Goal: Task Accomplishment & Management: Complete application form

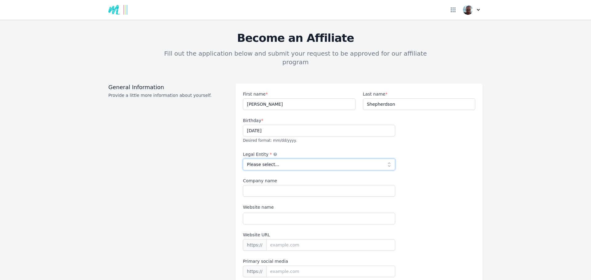
click at [383, 159] on select "Please select... Individual Partnership Corporation Sole Proprietorship Foreign…" at bounding box center [319, 165] width 152 height 12
select select "individual"
click at [243, 159] on select "Please select... Individual Partnership Corporation Sole Proprietorship Foreign…" at bounding box center [319, 165] width 152 height 12
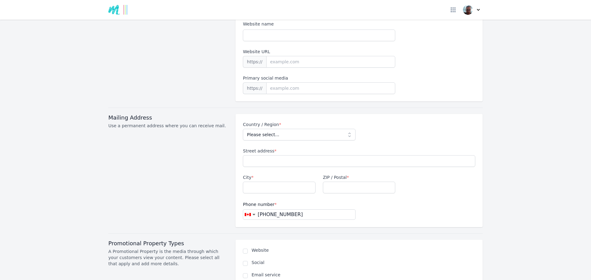
scroll to position [202, 0]
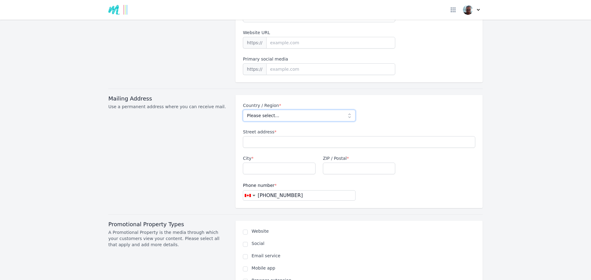
click at [348, 110] on select "Please select... [GEOGRAPHIC_DATA] [GEOGRAPHIC_DATA] [GEOGRAPHIC_DATA] [US_STAT…" at bounding box center [299, 116] width 112 height 12
select select "CA"
click at [243, 110] on select "Please select... [GEOGRAPHIC_DATA] [GEOGRAPHIC_DATA] [GEOGRAPHIC_DATA] [US_STAT…" at bounding box center [299, 116] width 112 height 12
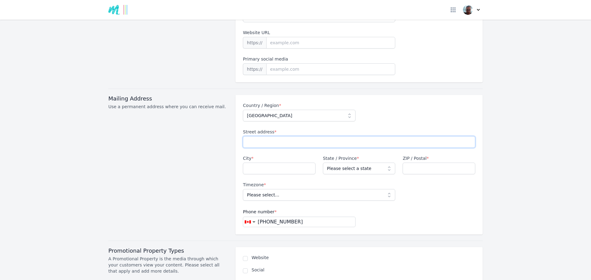
click at [248, 136] on input "Street address *" at bounding box center [359, 142] width 232 height 12
type input "3667 Route 540"
click at [263, 163] on input "City *" at bounding box center [279, 169] width 73 height 12
type input "[GEOGRAPHIC_DATA]"
click at [361, 163] on select "Please select a state [GEOGRAPHIC_DATA] [GEOGRAPHIC_DATA] [GEOGRAPHIC_DATA] [GE…" at bounding box center [359, 169] width 73 height 12
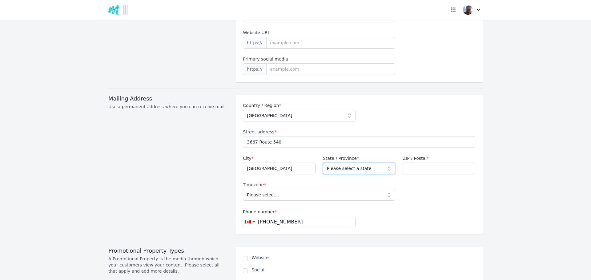
select select "NB"
click at [323, 163] on select "Please select a state [GEOGRAPHIC_DATA] [GEOGRAPHIC_DATA] [GEOGRAPHIC_DATA] [GE…" at bounding box center [359, 169] width 73 height 12
click at [411, 163] on input "ZIP / Postal *" at bounding box center [438, 169] width 73 height 12
type input "E7M 4W7"
click at [335, 189] on select "Please select... [GEOGRAPHIC_DATA]/St_Johns [GEOGRAPHIC_DATA]/[GEOGRAPHIC_DATA]…" at bounding box center [319, 195] width 152 height 12
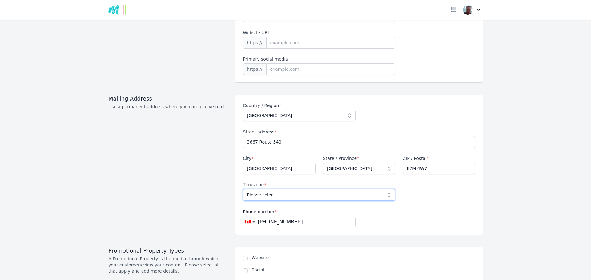
select select "America/[GEOGRAPHIC_DATA]"
click at [243, 189] on select "Please select... [GEOGRAPHIC_DATA]/St_Johns [GEOGRAPHIC_DATA]/[GEOGRAPHIC_DATA]…" at bounding box center [319, 195] width 152 height 12
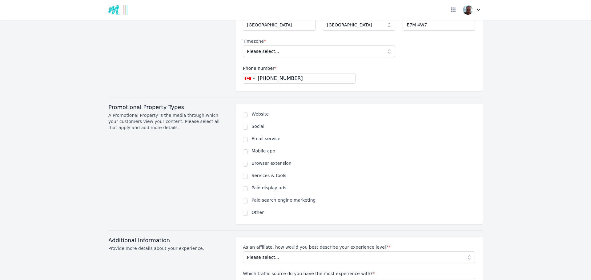
scroll to position [349, 0]
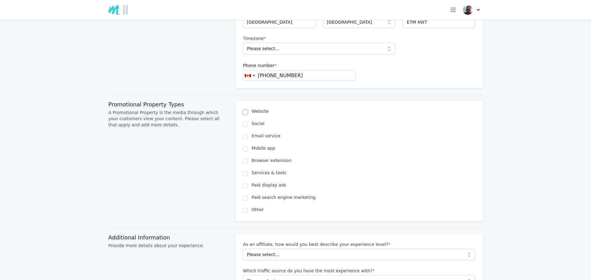
click at [243, 110] on input "checkbox" at bounding box center [245, 112] width 5 height 5
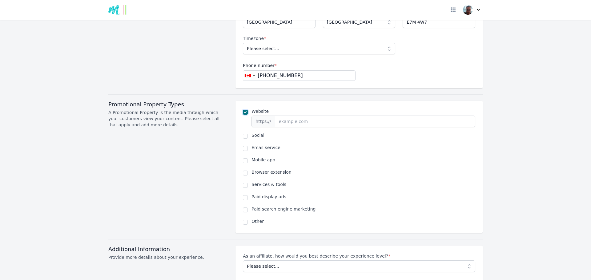
click at [243, 110] on input "checkbox" at bounding box center [245, 112] width 5 height 5
checkbox input "false"
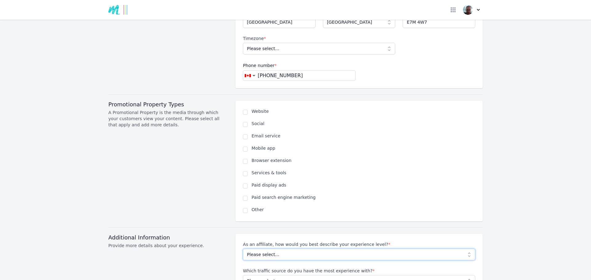
click at [366, 249] on select "Please select... Beginner Intermediate Expert" at bounding box center [359, 255] width 232 height 12
select select "Beginner"
click at [243, 249] on select "Please select... Beginner Intermediate Expert" at bounding box center [359, 255] width 232 height 12
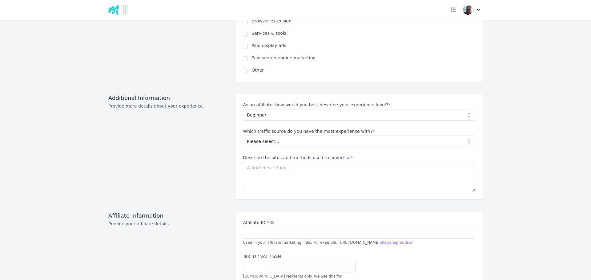
scroll to position [494, 0]
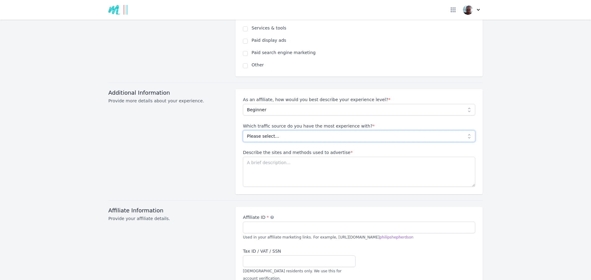
click at [427, 130] on select "Please select... No experience Social media Pay per click Media buying Organic …" at bounding box center [359, 136] width 232 height 12
select select "No experience"
click at [243, 130] on select "Please select... No experience Social media Pay per click Media buying Organic …" at bounding box center [359, 136] width 232 height 12
click at [311, 157] on textarea "Describe the sites and methods used to advertise *" at bounding box center [359, 172] width 232 height 30
type textarea "Have none but thinking Facebook and UTube"
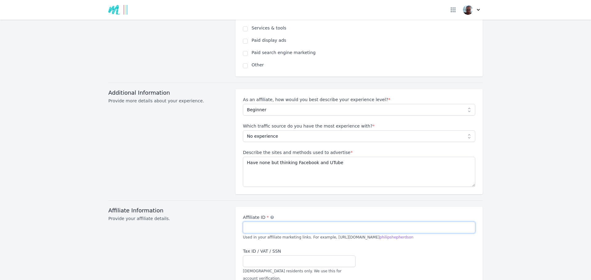
click at [297, 222] on input "Affiliate ID *" at bounding box center [359, 228] width 232 height 12
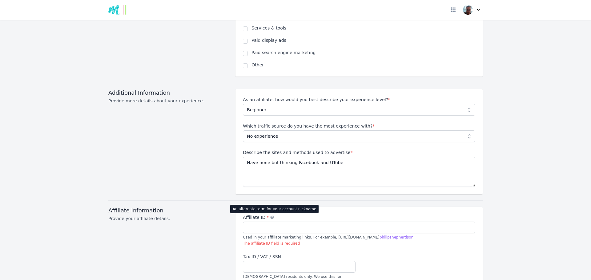
click at [270, 215] on icon at bounding box center [272, 217] width 4 height 4
click at [268, 222] on input "Affiliate ID * An alternate term for your account nickname" at bounding box center [359, 228] width 232 height 12
click at [270, 215] on icon at bounding box center [272, 217] width 4 height 4
click at [268, 222] on input "Affiliate ID * An alternate term for your account nickname" at bounding box center [359, 228] width 232 height 12
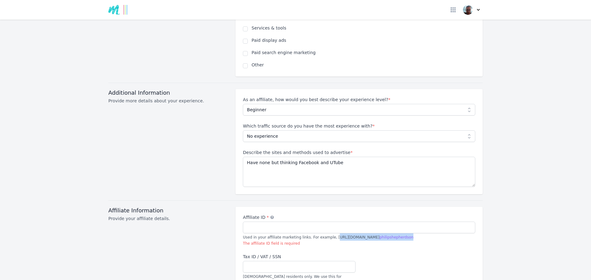
drag, startPoint x: 325, startPoint y: 229, endPoint x: 413, endPoint y: 231, distance: 88.6
click at [413, 231] on div "Affiliate ID * An alternate term for your account nickname Used in your affilia…" at bounding box center [359, 230] width 232 height 32
copy span "ttps://example.com?affid= philipshepherdson"
click at [303, 222] on input "Affiliate ID * An alternate term for your account nickname" at bounding box center [359, 228] width 232 height 12
paste input "ttps://example.com?affid=philipshepherdson"
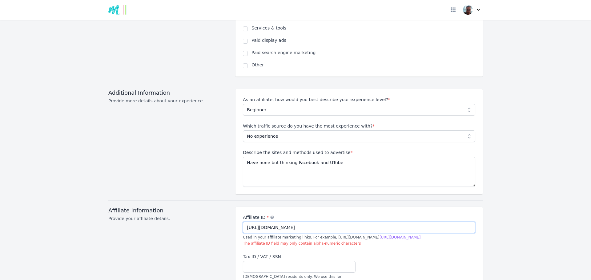
click at [342, 224] on input "https://example.com?affid=philipshepherdson" at bounding box center [359, 228] width 232 height 12
type input "https://example.com?affid=philipshepherdson"
click at [334, 261] on input "Tax ID / VAT / SSN" at bounding box center [299, 267] width 112 height 12
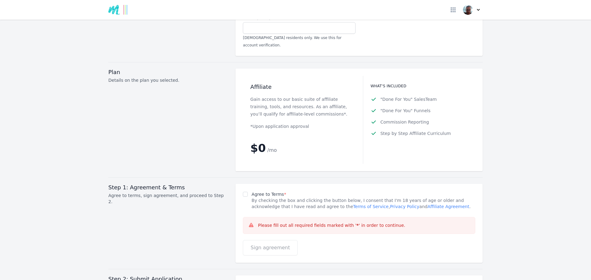
scroll to position [740, 0]
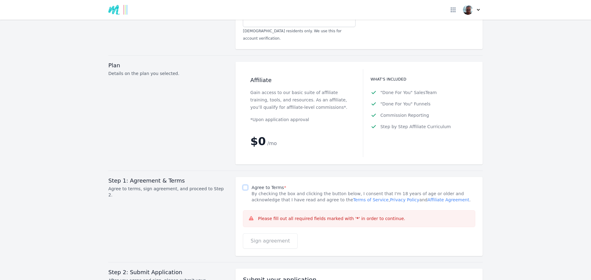
click at [245, 185] on input "Agree to Terms *" at bounding box center [245, 187] width 5 height 5
checkbox input "true"
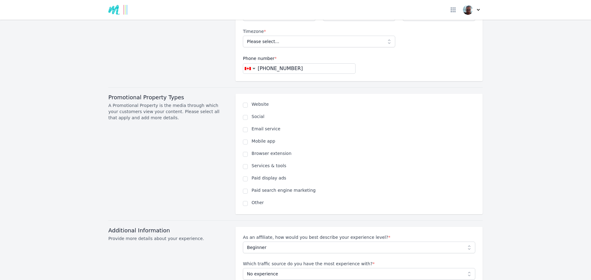
scroll to position [384, 0]
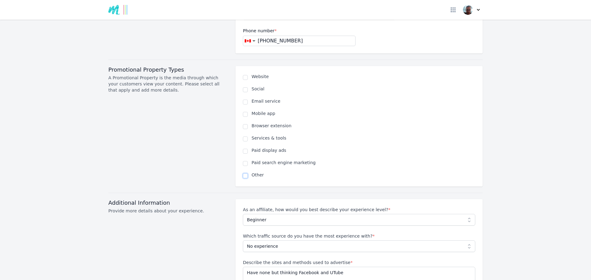
click at [243, 174] on input "checkbox" at bounding box center [245, 176] width 5 height 5
checkbox input "true"
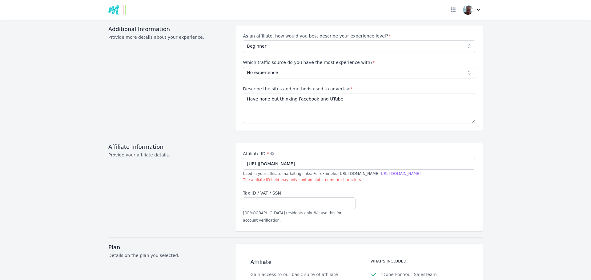
scroll to position [576, 0]
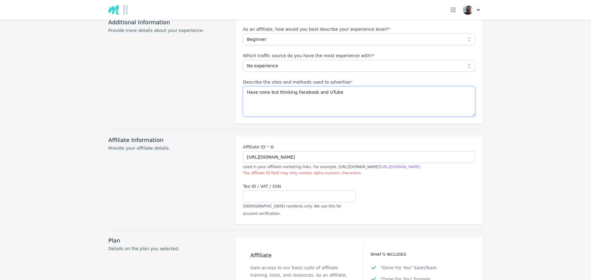
click at [333, 86] on textarea "Have none but thinking Facebook and UTube" at bounding box center [359, 101] width 232 height 30
click at [291, 86] on textarea "Have none but thinking Facebook and UTube" at bounding box center [359, 101] width 232 height 30
type textarea "None but thinking Facebook and UTube"
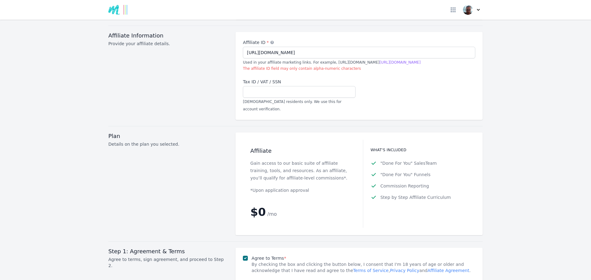
scroll to position [816, 0]
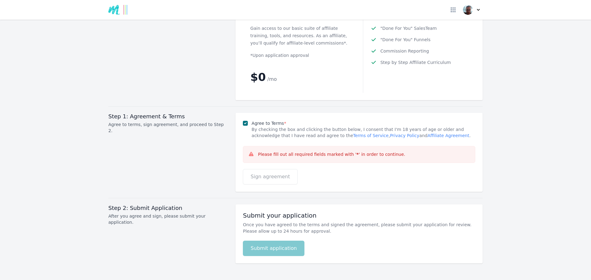
click at [263, 151] on p "Please fill out all required fields marked with ' * ' in order to continue." at bounding box center [331, 154] width 147 height 6
click at [353, 133] on link "Terms of Service" at bounding box center [370, 135] width 35 height 5
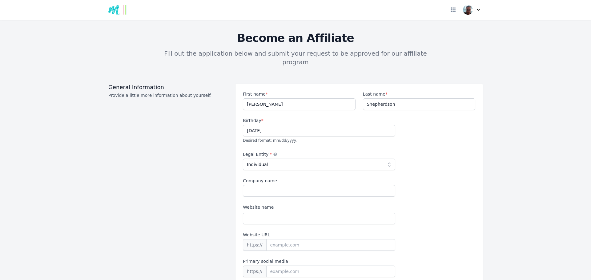
select select "individual"
select select "CA"
select select "Beginner"
select select "No experience"
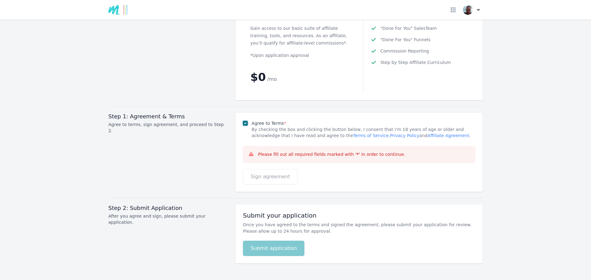
click at [243, 121] on input "Agree to Terms *" at bounding box center [245, 123] width 5 height 5
checkbox input "false"
select select
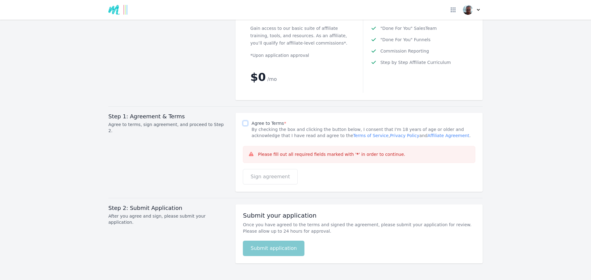
select select
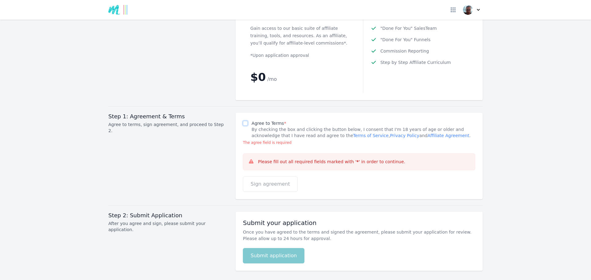
click at [243, 121] on input "Agree to Terms *" at bounding box center [245, 123] width 5 height 5
checkbox input "true"
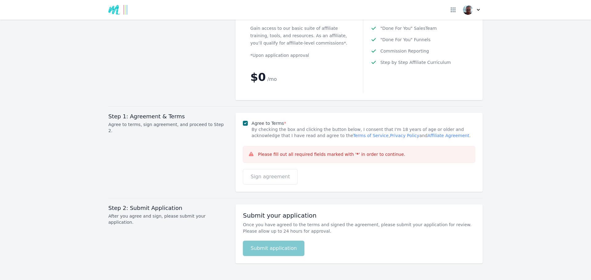
click at [249, 151] on icon at bounding box center [251, 154] width 6 height 6
click at [339, 151] on p "Please fill out all required fields marked with ' * ' in order to continue." at bounding box center [331, 154] width 147 height 6
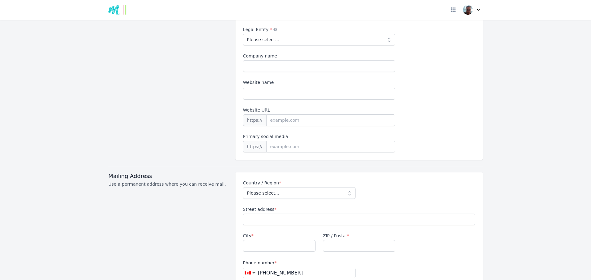
scroll to position [0, 0]
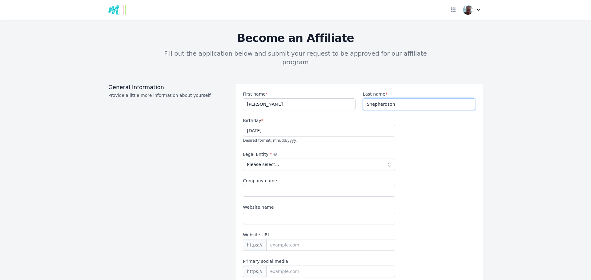
click at [401, 98] on input "Shepherdson" at bounding box center [419, 104] width 112 height 12
click at [282, 98] on input "[PERSON_NAME]" at bounding box center [299, 104] width 112 height 12
click at [283, 125] on input "[DATE]" at bounding box center [319, 131] width 152 height 12
click at [282, 159] on select "Please select... Individual Partnership Corporation Sole Proprietorship Foreign…" at bounding box center [319, 165] width 152 height 12
select select "individual"
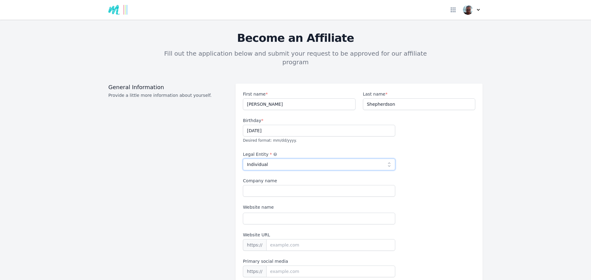
click at [243, 159] on select "Please select... Individual Partnership Corporation Sole Proprietorship Foreign…" at bounding box center [319, 165] width 152 height 12
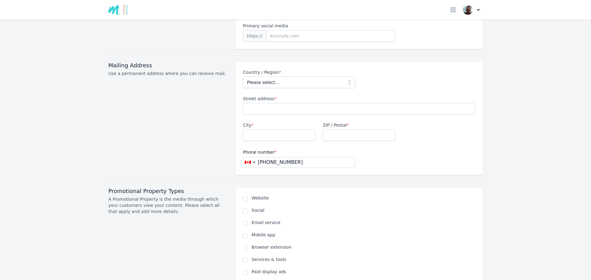
scroll to position [239, 0]
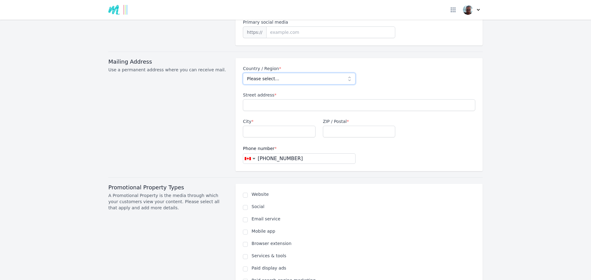
click at [337, 73] on select "Please select... [GEOGRAPHIC_DATA] [GEOGRAPHIC_DATA] [GEOGRAPHIC_DATA] [US_STAT…" at bounding box center [299, 79] width 112 height 12
select select "CA"
click at [243, 73] on select "Please select... [GEOGRAPHIC_DATA] [GEOGRAPHIC_DATA] [GEOGRAPHIC_DATA] [US_STAT…" at bounding box center [299, 79] width 112 height 12
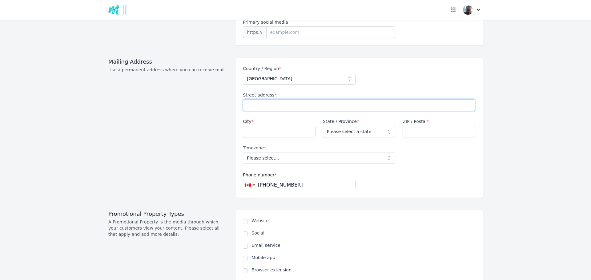
click at [252, 99] on input "Street address *" at bounding box center [359, 105] width 232 height 12
type input "3667 Route 540"
click at [257, 126] on input "City *" at bounding box center [279, 132] width 73 height 12
type input "[GEOGRAPHIC_DATA]"
click at [349, 126] on select "Please select a state [GEOGRAPHIC_DATA] [GEOGRAPHIC_DATA] [GEOGRAPHIC_DATA] [GE…" at bounding box center [359, 132] width 73 height 12
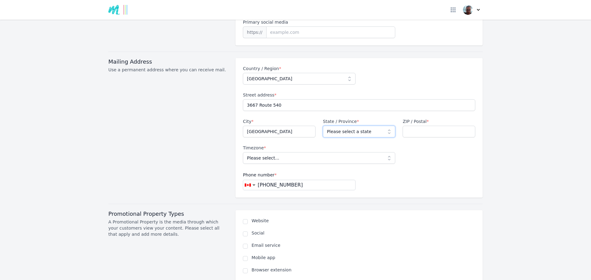
select select "NB"
click at [323, 126] on select "Please select a state [GEOGRAPHIC_DATA] [GEOGRAPHIC_DATA] [GEOGRAPHIC_DATA] [GE…" at bounding box center [359, 132] width 73 height 12
click at [410, 129] on input "ZIP / Postal *" at bounding box center [438, 132] width 73 height 12
type input "E7M 4W7"
click at [364, 145] on span "Timezone * Please select... America/St_Johns America/Halifax America/Glace_Bay …" at bounding box center [319, 154] width 152 height 19
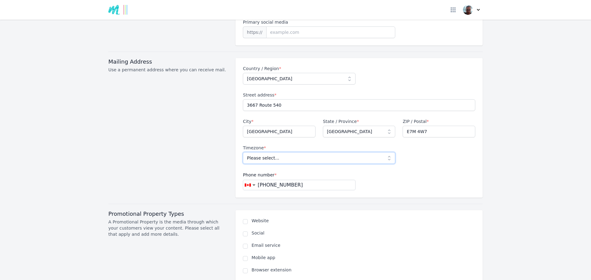
click at [365, 152] on select "Please select... [GEOGRAPHIC_DATA]/St_Johns [GEOGRAPHIC_DATA]/[GEOGRAPHIC_DATA]…" at bounding box center [319, 158] width 152 height 12
select select "America/[GEOGRAPHIC_DATA]"
click at [243, 152] on select "Please select... [GEOGRAPHIC_DATA]/St_Johns [GEOGRAPHIC_DATA]/[GEOGRAPHIC_DATA]…" at bounding box center [319, 158] width 152 height 12
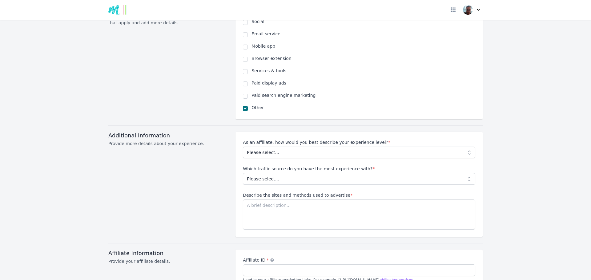
scroll to position [517, 0]
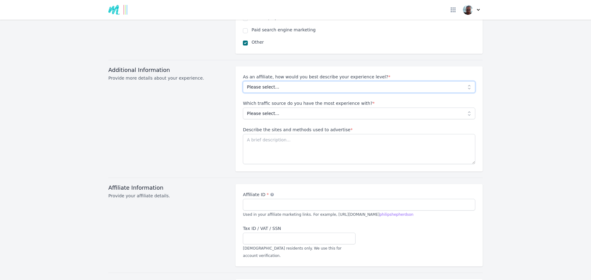
click at [316, 81] on select "Please select... Beginner Intermediate Expert" at bounding box center [359, 87] width 232 height 12
select select "Beginner"
click at [243, 81] on select "Please select... Beginner Intermediate Expert" at bounding box center [359, 87] width 232 height 12
click at [297, 108] on select "Please select... No experience Social media Pay per click Media buying Organic …" at bounding box center [359, 114] width 232 height 12
select select "No experience"
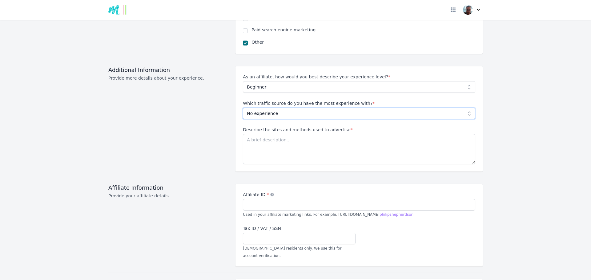
click at [243, 108] on select "Please select... No experience Social media Pay per click Media buying Organic …" at bounding box center [359, 114] width 232 height 12
click at [292, 134] on textarea "Describe the sites and methods used to advertise *" at bounding box center [359, 149] width 232 height 30
type textarea "None at the moment but thinking Facebook and UTube"
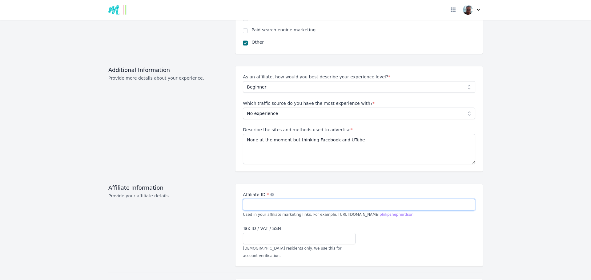
click at [281, 199] on input "Affiliate ID *" at bounding box center [359, 205] width 232 height 12
type input "N"
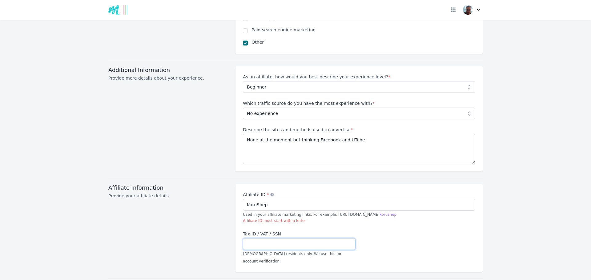
click at [274, 238] on input "Tax ID / VAT / SSN" at bounding box center [299, 244] width 112 height 12
type input "korushep"
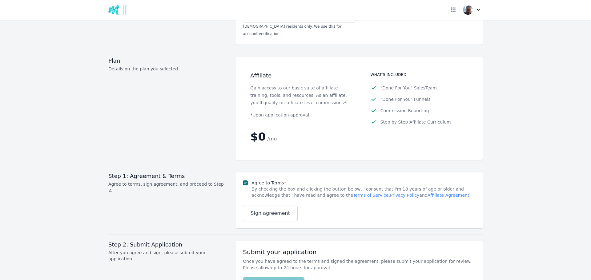
scroll to position [775, 0]
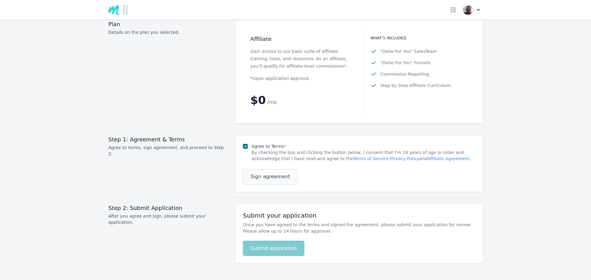
click at [263, 173] on span "Sign agreement" at bounding box center [269, 176] width 39 height 7
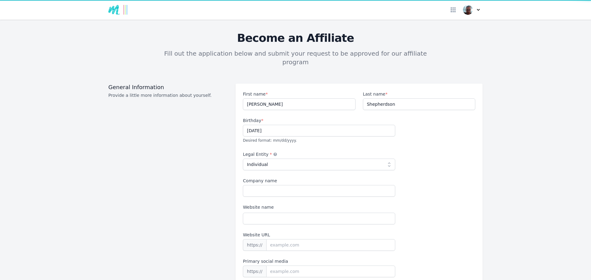
select select "individual"
select select "CA"
select select "Beginner"
select select "No experience"
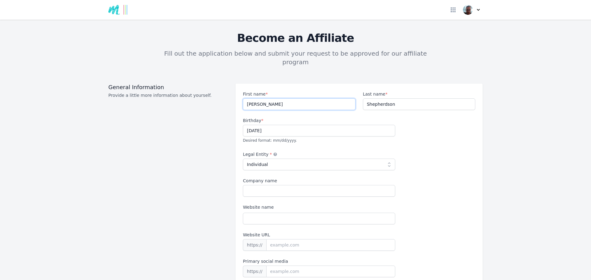
drag, startPoint x: 282, startPoint y: 94, endPoint x: 286, endPoint y: 92, distance: 4.7
click at [282, 98] on input "[PERSON_NAME]" at bounding box center [299, 104] width 112 height 12
select select
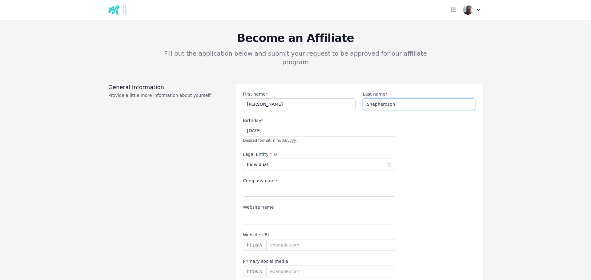
select select
click at [413, 98] on input "Shepherdson" at bounding box center [419, 104] width 112 height 12
drag, startPoint x: 280, startPoint y: 155, endPoint x: 282, endPoint y: 157, distance: 3.3
click at [280, 159] on select "Please select... Individual Partnership Corporation Sole Proprietorship Foreign…" at bounding box center [319, 165] width 152 height 12
select select "individual"
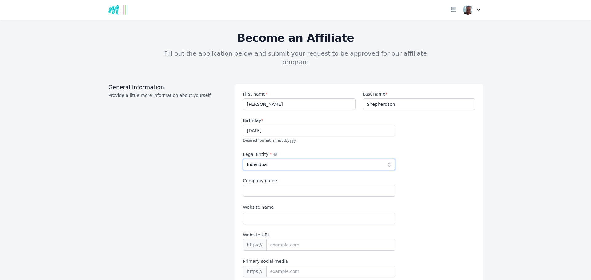
click at [243, 159] on select "Please select... Individual Partnership Corporation Sole Proprietorship Foreign…" at bounding box center [319, 165] width 152 height 12
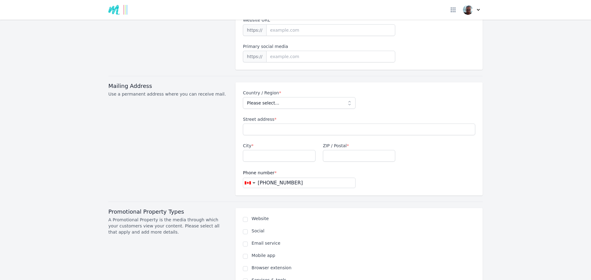
scroll to position [246, 0]
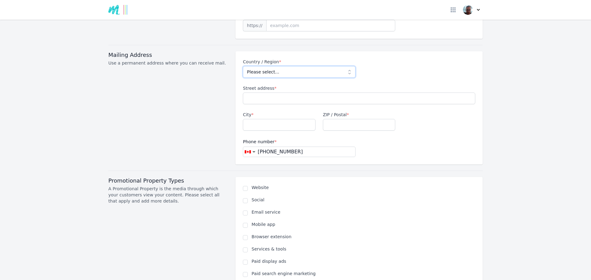
click at [288, 66] on select "Please select... [GEOGRAPHIC_DATA] [GEOGRAPHIC_DATA] [GEOGRAPHIC_DATA] [US_STAT…" at bounding box center [299, 72] width 112 height 12
select select "CA"
click at [243, 66] on select "Please select... [GEOGRAPHIC_DATA] [GEOGRAPHIC_DATA] [GEOGRAPHIC_DATA] [US_STAT…" at bounding box center [299, 72] width 112 height 12
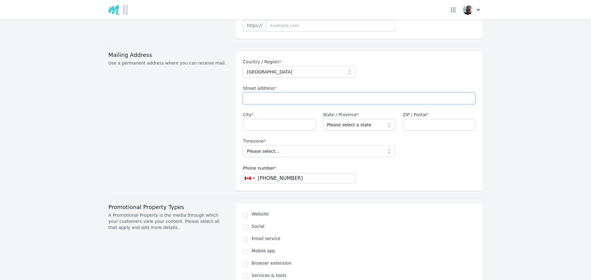
click at [268, 93] on input "Street address *" at bounding box center [359, 99] width 232 height 12
type input "3667 Route 540"
click at [294, 119] on input "City *" at bounding box center [279, 125] width 73 height 12
type input "[GEOGRAPHIC_DATA]"
click at [370, 119] on select "Please select a state [GEOGRAPHIC_DATA] [GEOGRAPHIC_DATA] [GEOGRAPHIC_DATA] [GE…" at bounding box center [359, 125] width 73 height 12
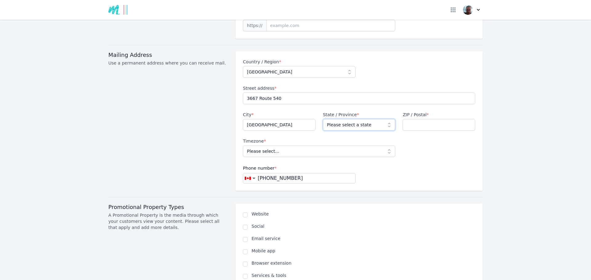
select select "NB"
click at [323, 119] on select "Please select a state [GEOGRAPHIC_DATA] [GEOGRAPHIC_DATA] [GEOGRAPHIC_DATA] [GE…" at bounding box center [359, 125] width 73 height 12
click at [432, 119] on input "ZIP / Postal *" at bounding box center [438, 125] width 73 height 12
type input "E7M 4W7"
click at [278, 146] on select "Please select... [GEOGRAPHIC_DATA]/St_Johns [GEOGRAPHIC_DATA]/[GEOGRAPHIC_DATA]…" at bounding box center [319, 152] width 152 height 12
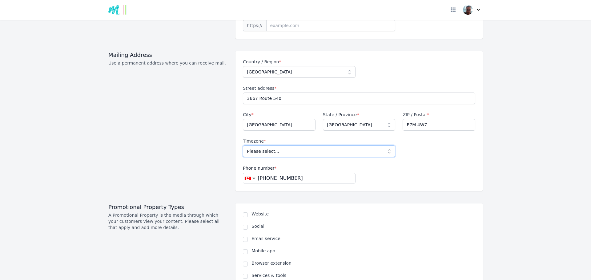
select select "America/[GEOGRAPHIC_DATA]"
click at [243, 146] on select "Please select... [GEOGRAPHIC_DATA]/St_Johns [GEOGRAPHIC_DATA]/[GEOGRAPHIC_DATA]…" at bounding box center [319, 152] width 152 height 12
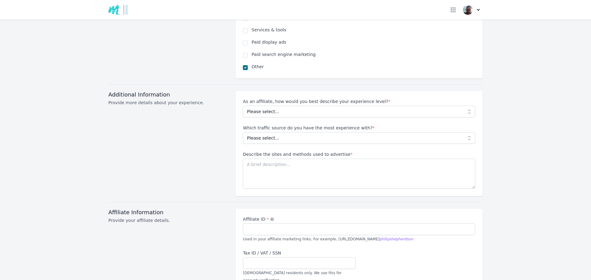
scroll to position [492, 0]
click at [269, 98] on span "As an affiliate, how would you best describe your experience level? * Please se…" at bounding box center [359, 107] width 232 height 19
click at [268, 106] on select "Please select... Beginner Intermediate Expert" at bounding box center [359, 112] width 232 height 12
select select "Beginner"
click at [243, 106] on select "Please select... Beginner Intermediate Expert" at bounding box center [359, 112] width 232 height 12
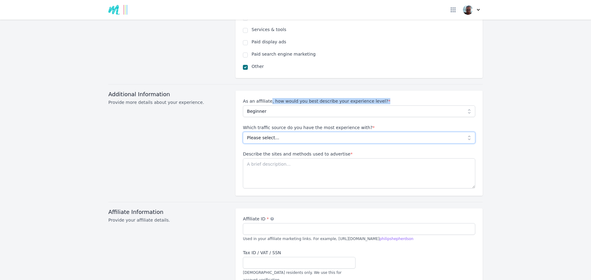
click at [264, 132] on select "Please select... No experience Social media Pay per click Media buying Organic …" at bounding box center [359, 138] width 232 height 12
select select "No experience"
click at [243, 132] on select "Please select... No experience Social media Pay per click Media buying Organic …" at bounding box center [359, 138] width 232 height 12
click at [262, 159] on textarea "Describe the sites and methods used to advertise *" at bounding box center [359, 173] width 232 height 30
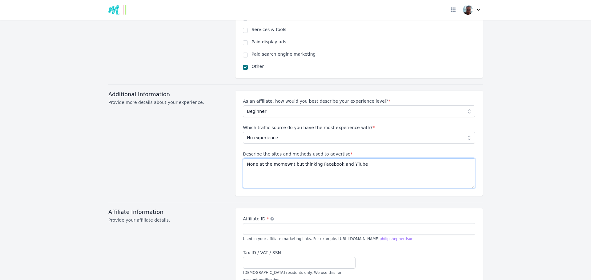
click at [284, 158] on textarea "None at the momewnt but thinking Facebook and YTube" at bounding box center [359, 173] width 232 height 30
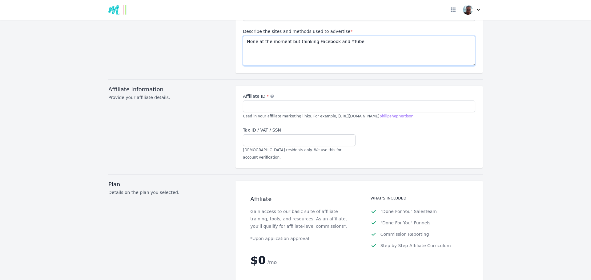
scroll to position [615, 0]
type textarea "None at the moment but thinking Facebook and YTube"
click at [264, 100] on input "Affiliate ID *" at bounding box center [359, 106] width 232 height 12
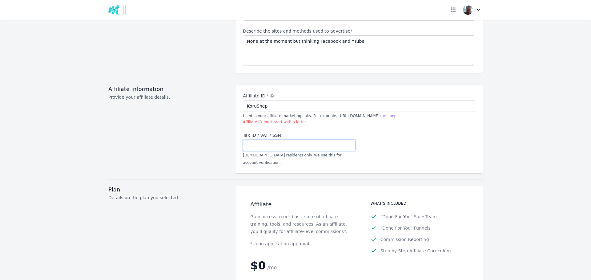
click at [322, 140] on input "Tax ID / VAT / SSN" at bounding box center [299, 146] width 112 height 12
type input "korushep"
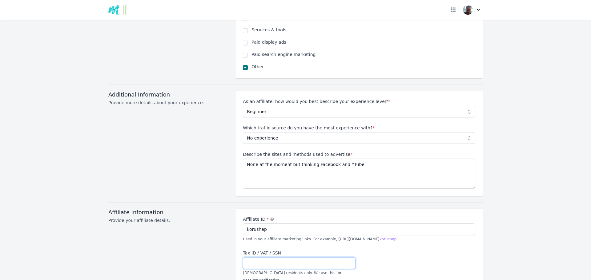
scroll to position [492, 0]
click at [341, 158] on textarea "None at the moment but thinking Facebook and YTube" at bounding box center [359, 173] width 232 height 30
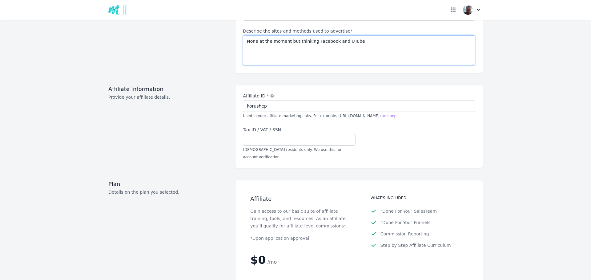
scroll to position [738, 0]
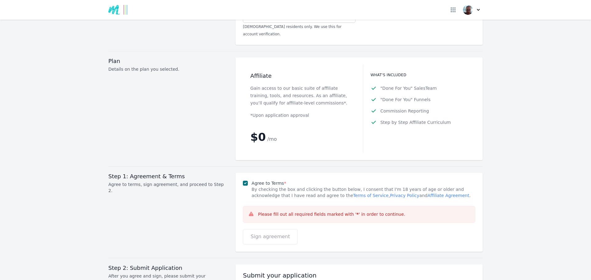
type textarea "None at the moment but thinking Facebook and UTube"
click at [478, 10] on button at bounding box center [473, 10] width 20 height 10
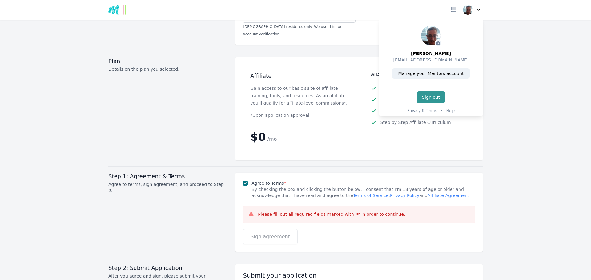
click at [423, 96] on link "Sign out" at bounding box center [431, 97] width 28 height 12
